Goal: Navigation & Orientation: Find specific page/section

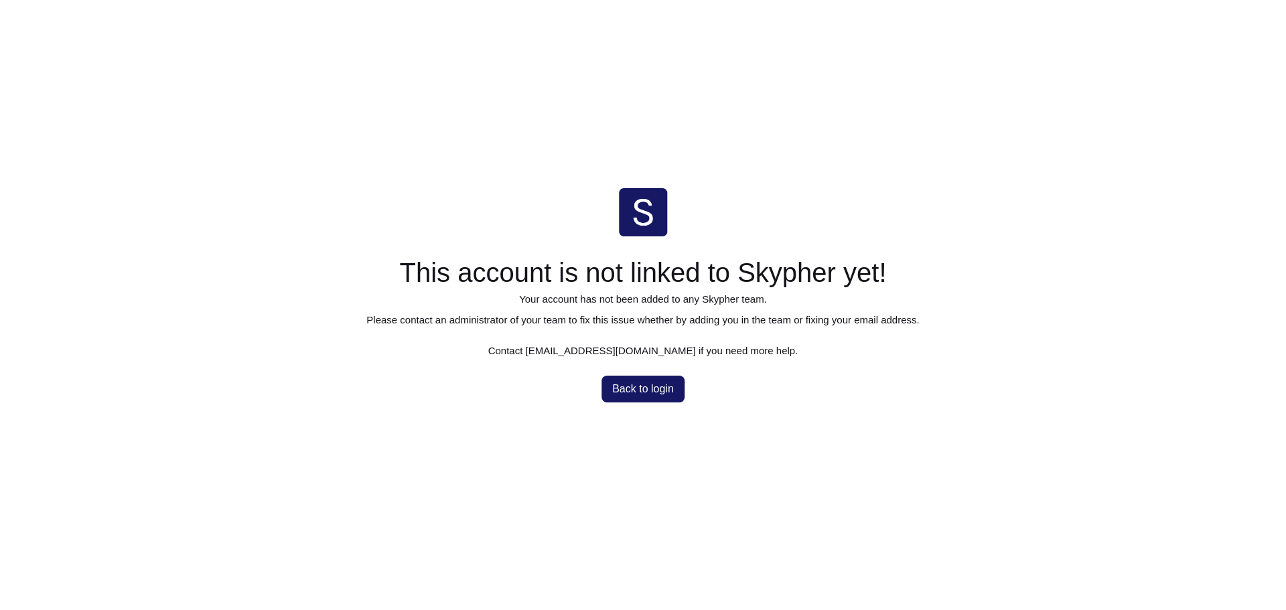
click at [625, 387] on span "Back to login" at bounding box center [643, 389] width 62 height 11
click at [652, 394] on span "Back to login" at bounding box center [643, 389] width 62 height 11
